Goal: Task Accomplishment & Management: Complete application form

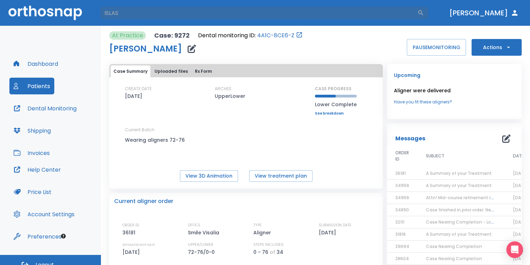
type input "ISLAS"
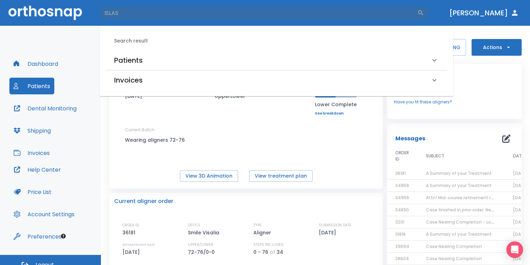
click at [146, 66] on div "Patients" at bounding box center [276, 59] width 341 height 19
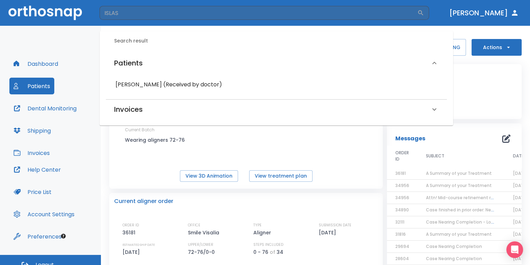
click at [149, 89] on div "[PERSON_NAME] (Received by doctor)" at bounding box center [276, 84] width 330 height 13
click at [149, 82] on h6 "[PERSON_NAME] (Received by doctor)" at bounding box center [276, 85] width 321 height 10
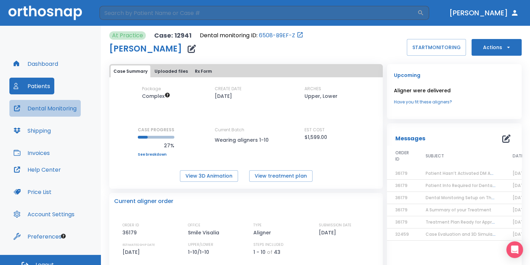
click at [68, 106] on button "Dental Monitoring" at bounding box center [44, 108] width 71 height 17
click at [429, 48] on button "START MONITORING" at bounding box center [436, 47] width 59 height 17
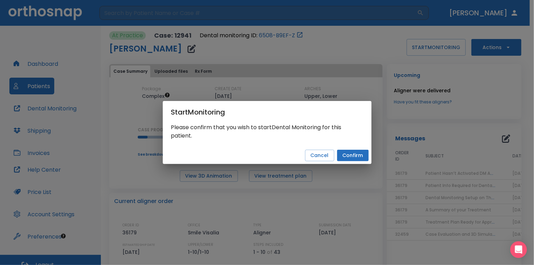
click at [346, 154] on button "Confirm" at bounding box center [353, 155] width 32 height 11
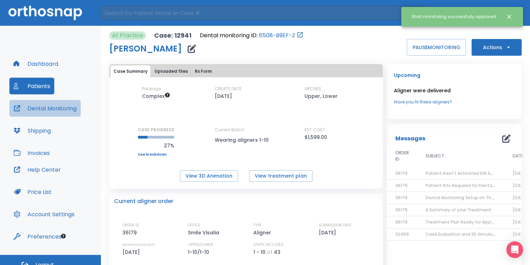
click at [61, 110] on button "Dental Monitoring" at bounding box center [44, 108] width 71 height 17
click at [185, 51] on button "button" at bounding box center [192, 49] width 14 height 14
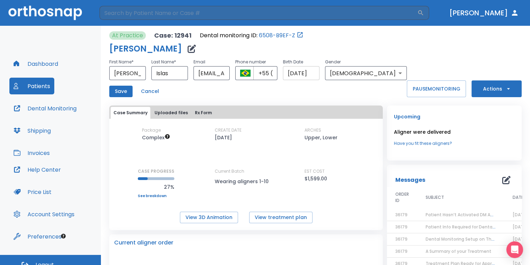
scroll to position [0, 18]
drag, startPoint x: 279, startPoint y: 72, endPoint x: 325, endPoint y: 73, distance: 46.6
click at [325, 73] on div "First Name * [PERSON_NAME] ​ Last Name * [PERSON_NAME] ​ Email [EMAIL_ADDRESS][…" at bounding box center [257, 69] width 297 height 22
drag, startPoint x: 301, startPoint y: 69, endPoint x: 268, endPoint y: 72, distance: 33.2
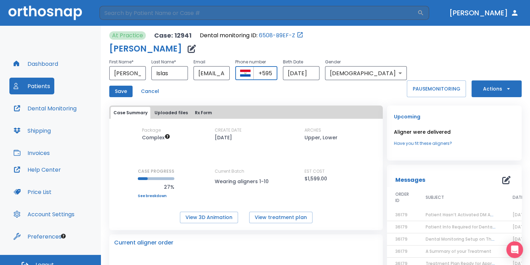
click at [268, 72] on div "​ +595 ​" at bounding box center [256, 73] width 42 height 14
type input "[PHONE_NUMBER]"
click at [124, 93] on button "Save" at bounding box center [120, 91] width 23 height 11
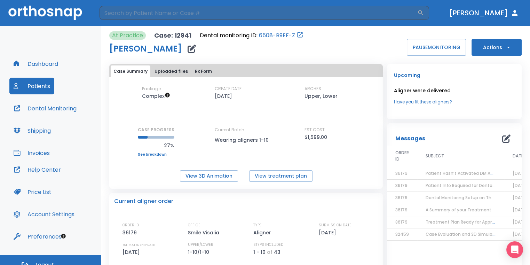
click at [188, 50] on icon "button" at bounding box center [192, 49] width 8 height 8
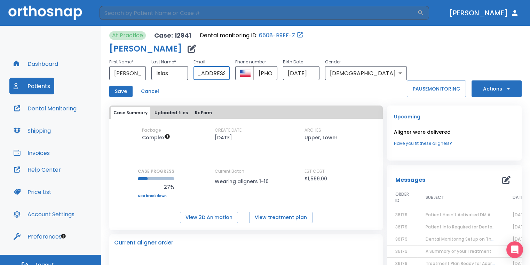
scroll to position [0, 27]
drag, startPoint x: 212, startPoint y: 73, endPoint x: 253, endPoint y: 75, distance: 41.8
click at [253, 75] on div "First Name * [PERSON_NAME] ​ Last Name * [PERSON_NAME] ​ Email [EMAIL_ADDRESS][…" at bounding box center [257, 69] width 297 height 22
click at [246, 85] on div "First Name * [PERSON_NAME] ​ Last Name * [PERSON_NAME] ​ Email [EMAIL_ADDRESS][…" at bounding box center [257, 77] width 297 height 39
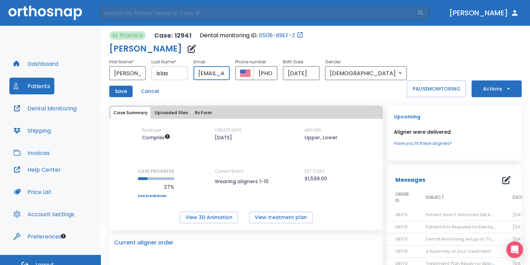
drag, startPoint x: 247, startPoint y: 77, endPoint x: 197, endPoint y: 74, distance: 50.5
click at [197, 74] on div "First Name * [PERSON_NAME] ​ Last Name * [PERSON_NAME] ​ Email [EMAIL_ADDRESS][…" at bounding box center [257, 69] width 297 height 22
click at [230, 91] on div "Save Cancel" at bounding box center [257, 91] width 297 height 11
click at [110, 91] on button "Save" at bounding box center [120, 91] width 23 height 11
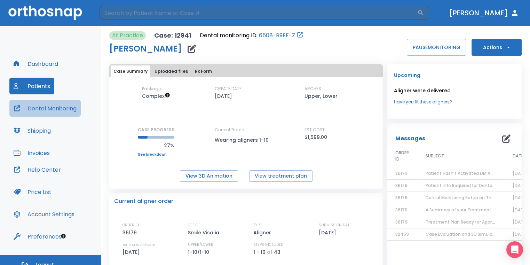
click at [53, 105] on button "Dental Monitoring" at bounding box center [44, 108] width 71 height 17
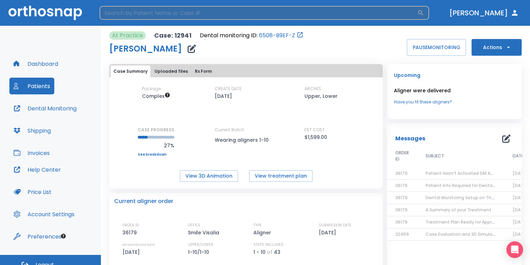
click at [144, 15] on input "search" at bounding box center [259, 13] width 318 height 14
type input "M"
type input "[PERSON_NAME]"
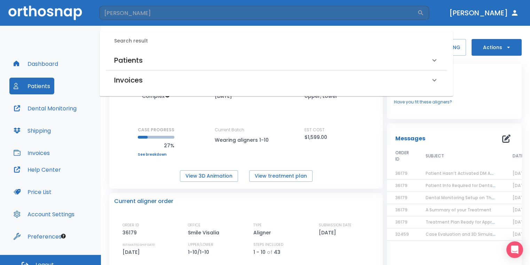
click at [208, 53] on div "Patients" at bounding box center [276, 59] width 341 height 19
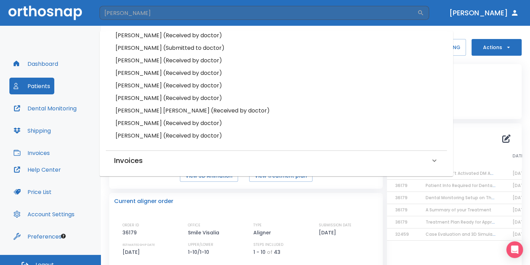
scroll to position [14, 0]
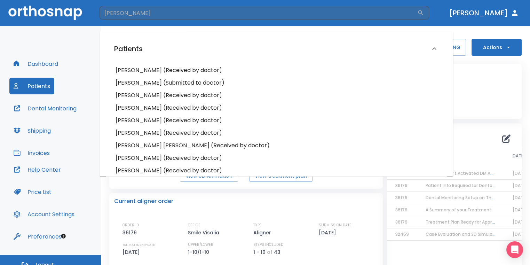
click at [178, 83] on h6 "[PERSON_NAME] (Submitted to doctor)" at bounding box center [276, 83] width 321 height 10
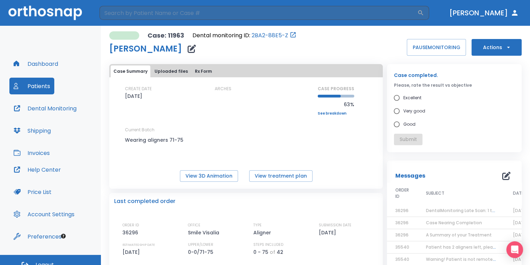
click at [494, 52] on button "Actions" at bounding box center [496, 47] width 50 height 17
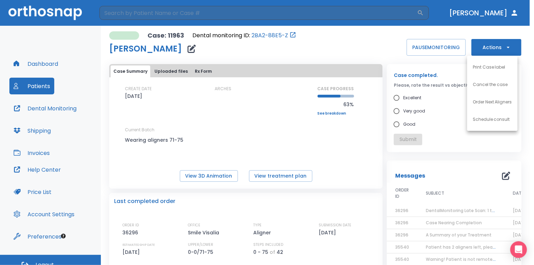
click at [483, 100] on p "Order Next Aligners" at bounding box center [492, 102] width 39 height 6
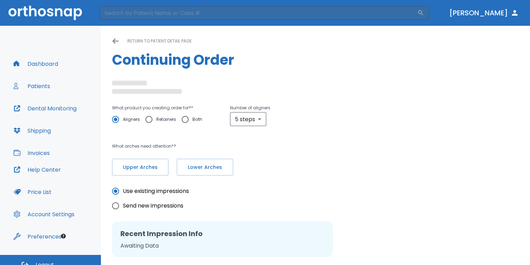
radio input "false"
radio input "true"
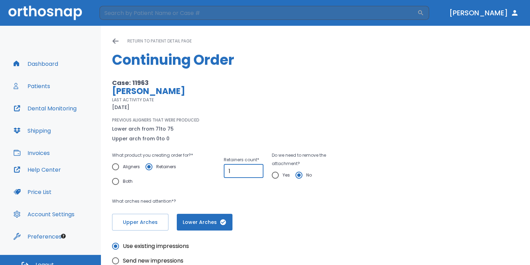
type input "1"
click at [254, 168] on input "1" at bounding box center [244, 171] width 40 height 14
click at [274, 178] on input "Yes" at bounding box center [275, 175] width 15 height 15
radio input "true"
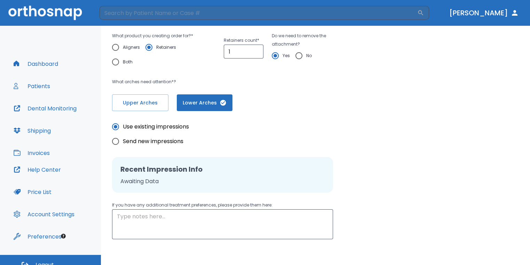
scroll to position [139, 0]
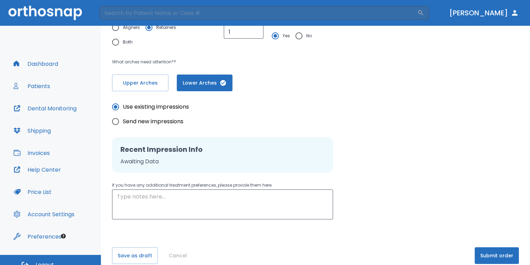
click at [507, 253] on button "Submit order" at bounding box center [497, 255] width 44 height 17
